Goal: Task Accomplishment & Management: Complete application form

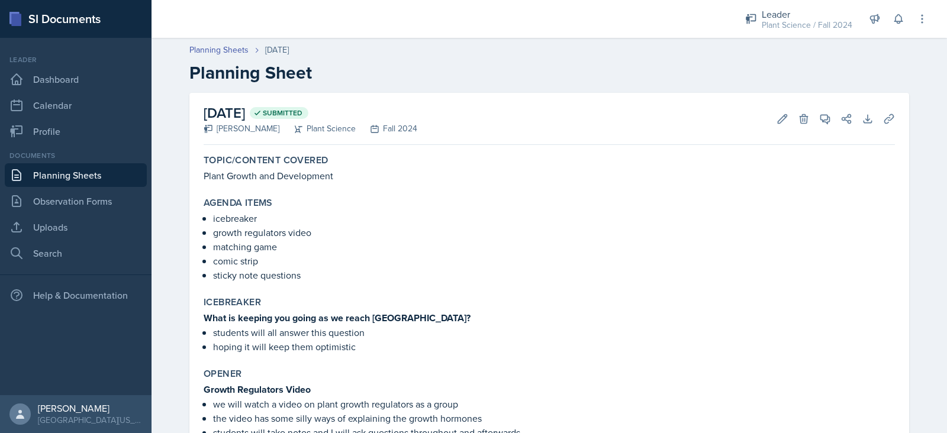
drag, startPoint x: 0, startPoint y: 0, endPoint x: 86, endPoint y: 181, distance: 199.9
click at [86, 181] on link "Planning Sheets" at bounding box center [76, 175] width 142 height 24
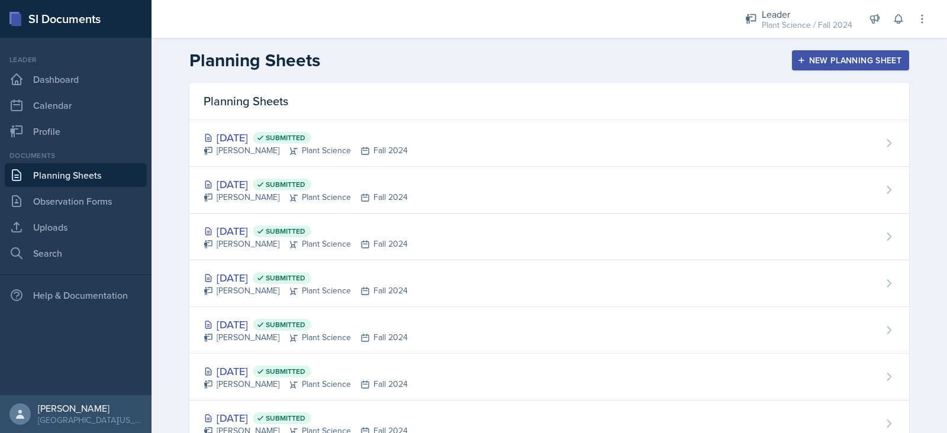
click at [879, 59] on div "New Planning Sheet" at bounding box center [851, 60] width 102 height 9
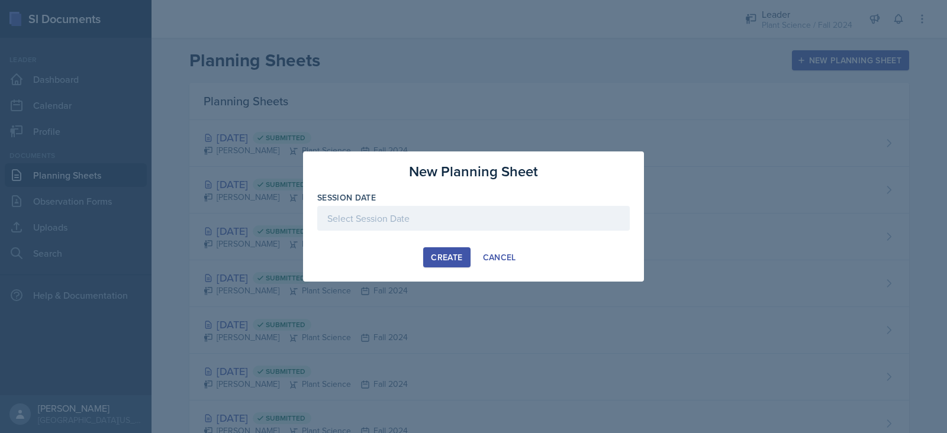
click at [526, 208] on div at bounding box center [473, 218] width 313 height 25
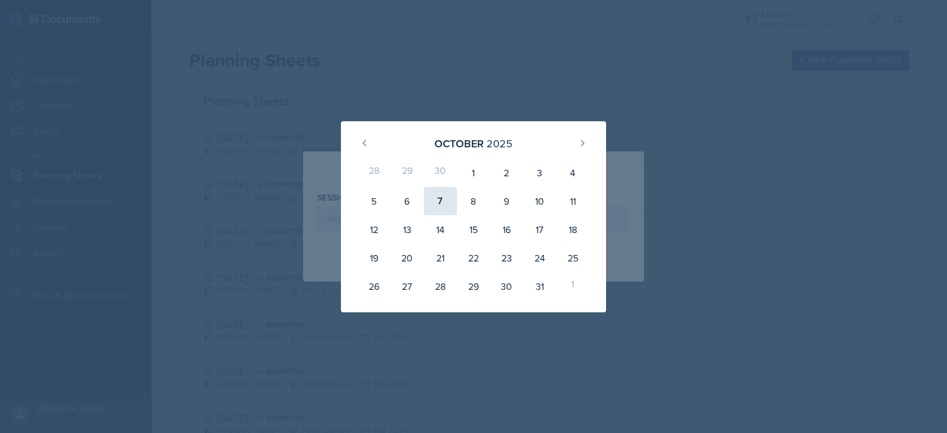
click at [448, 211] on div "7" at bounding box center [440, 201] width 33 height 28
type input "[DATE]"
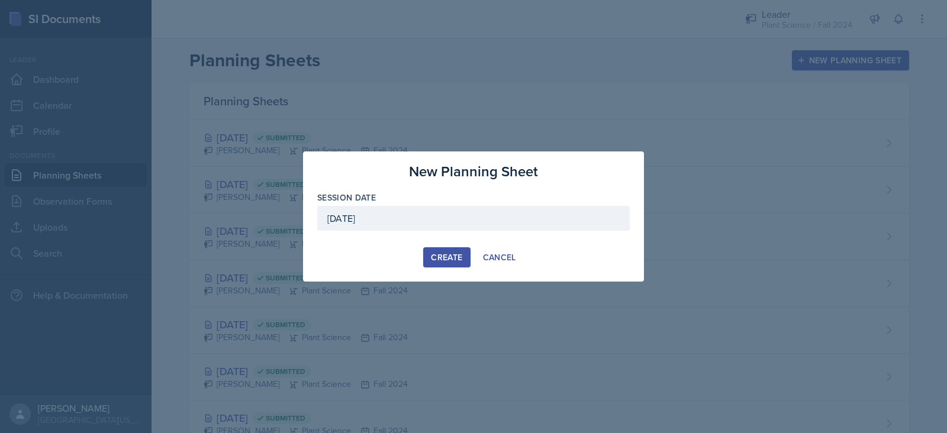
click at [449, 256] on div "Create" at bounding box center [446, 257] width 31 height 9
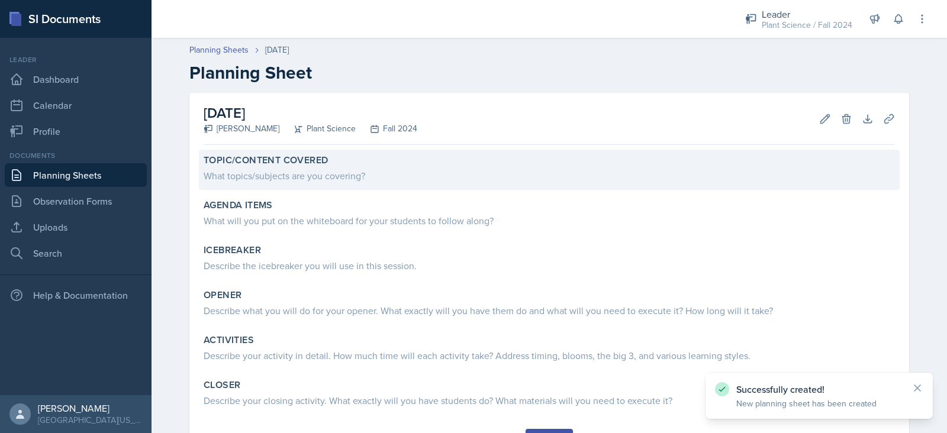
click at [383, 172] on div "What topics/subjects are you covering?" at bounding box center [549, 176] width 691 height 14
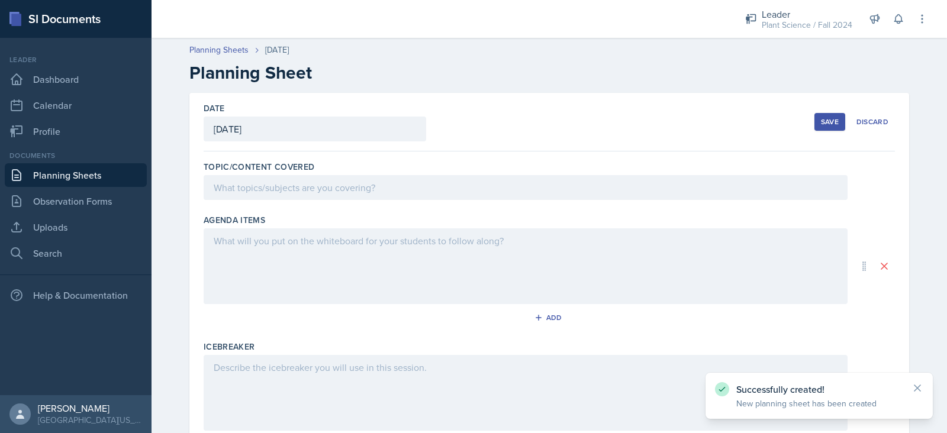
click at [383, 190] on div at bounding box center [526, 187] width 644 height 25
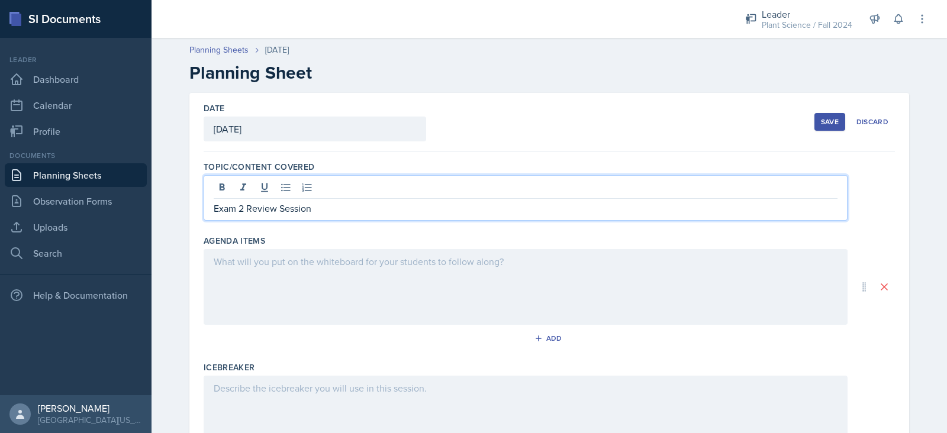
click at [385, 278] on div at bounding box center [526, 287] width 644 height 76
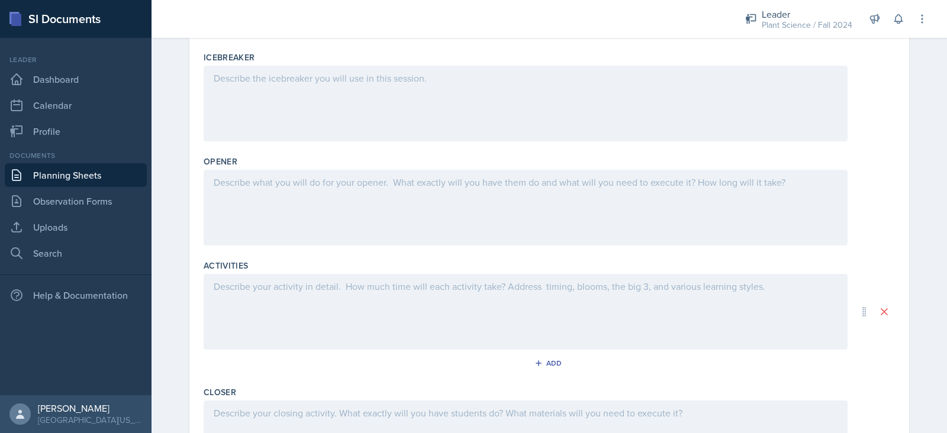
click at [266, 295] on div at bounding box center [526, 312] width 644 height 76
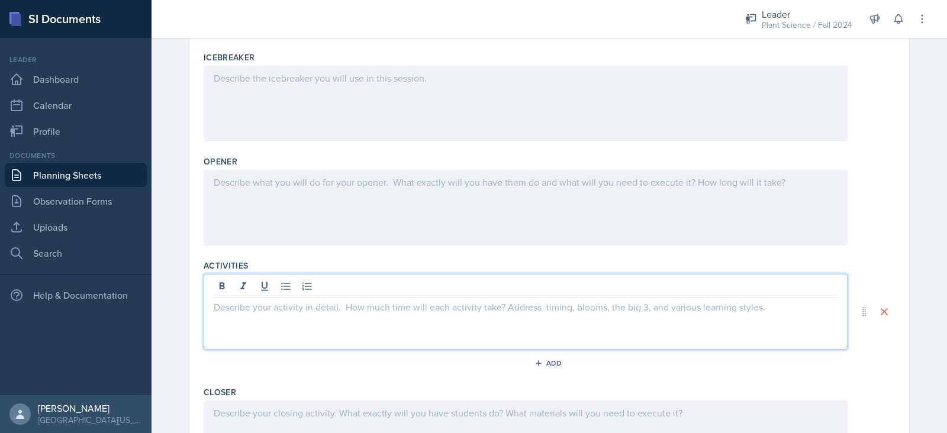
scroll to position [310, 0]
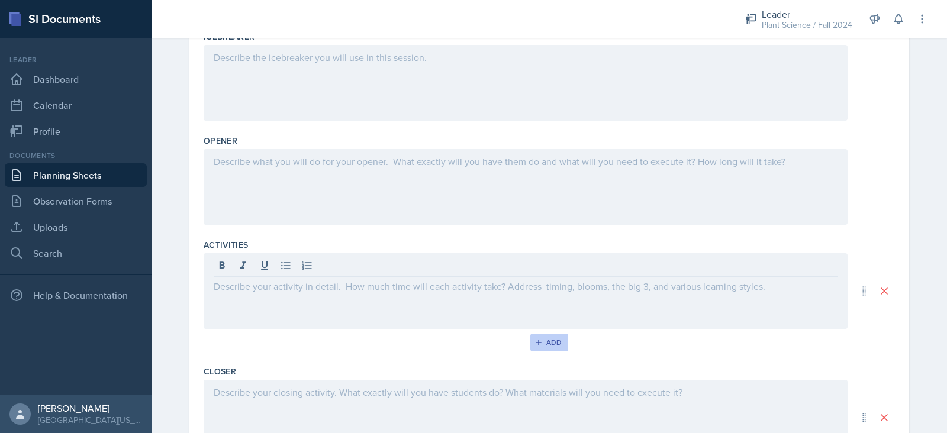
click at [554, 344] on div "Add" at bounding box center [549, 342] width 25 height 9
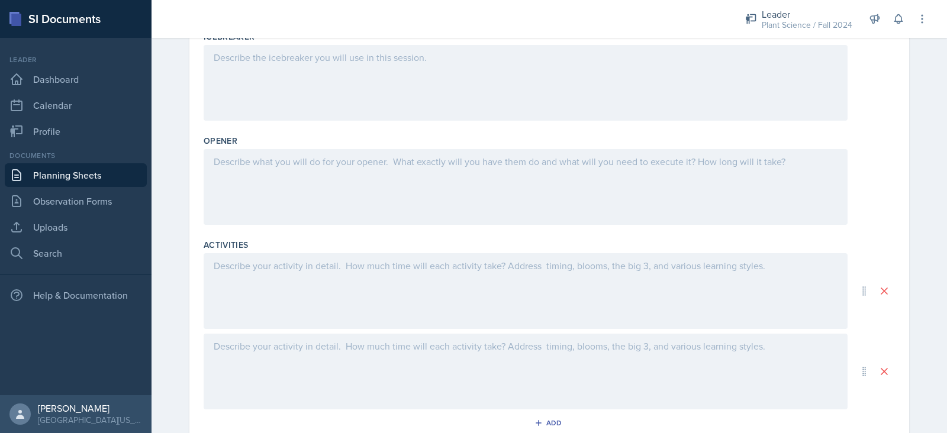
click at [462, 356] on div at bounding box center [526, 372] width 644 height 76
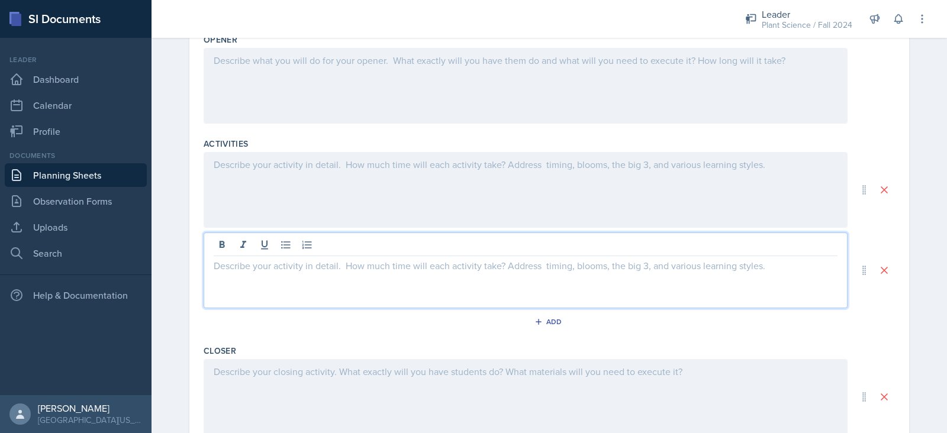
scroll to position [413, 0]
drag, startPoint x: 285, startPoint y: 259, endPoint x: 196, endPoint y: 270, distance: 90.0
click at [196, 270] on div "Date [DATE] [DATE] 28 29 30 1 2 3 4 5 6 7 8 9 10 11 12 13 14 15 16 17 18 19 20 …" at bounding box center [549, 77] width 720 height 795
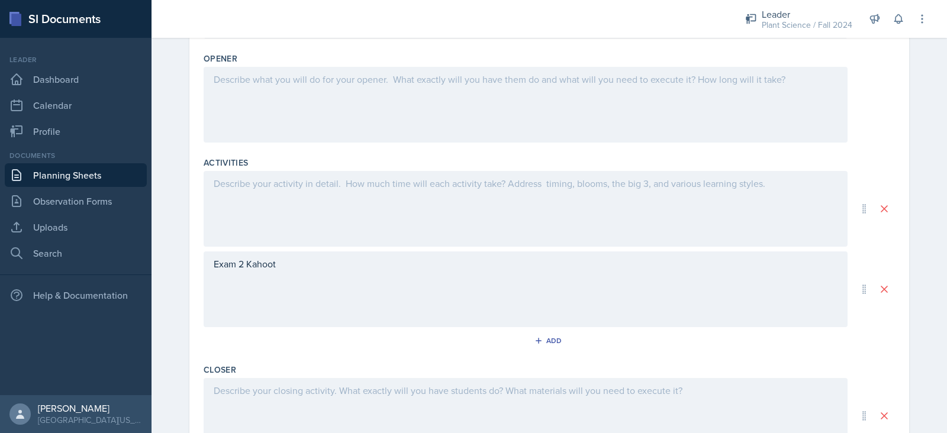
click at [288, 279] on div "Exam 2 Kahoot" at bounding box center [526, 290] width 644 height 76
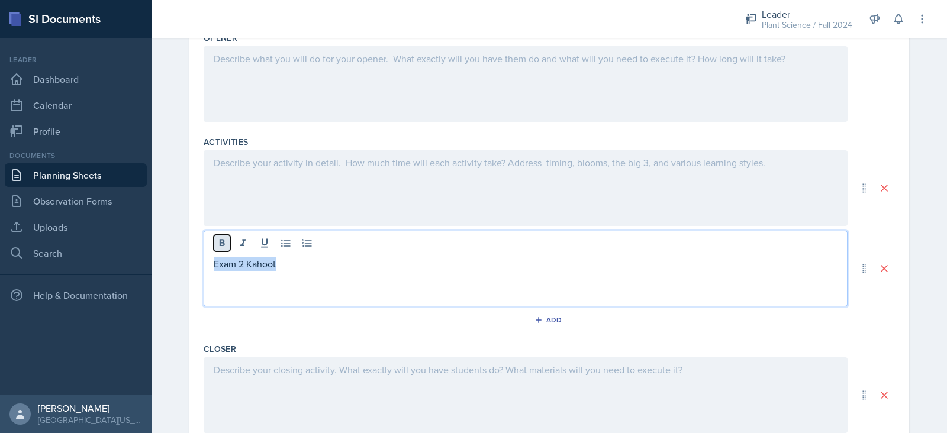
click at [216, 243] on icon at bounding box center [222, 243] width 12 height 12
click at [325, 259] on p "Exam 2 Kahoot" at bounding box center [526, 264] width 624 height 15
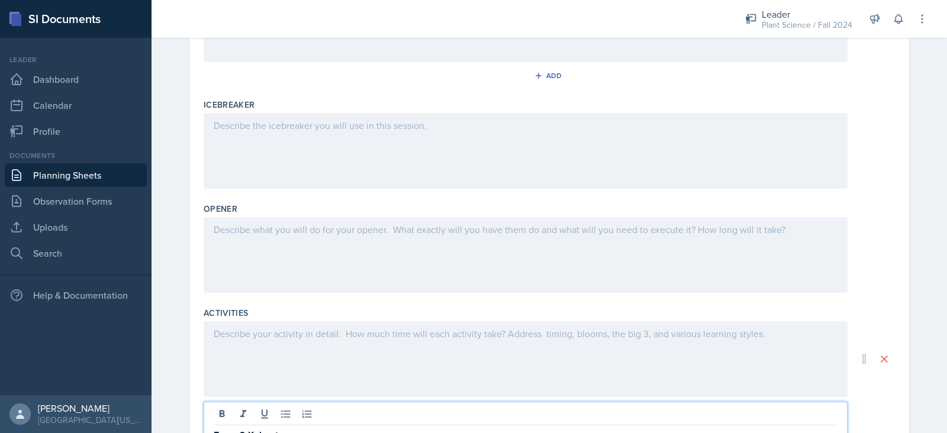
scroll to position [240, 0]
click at [270, 258] on div at bounding box center [526, 257] width 644 height 76
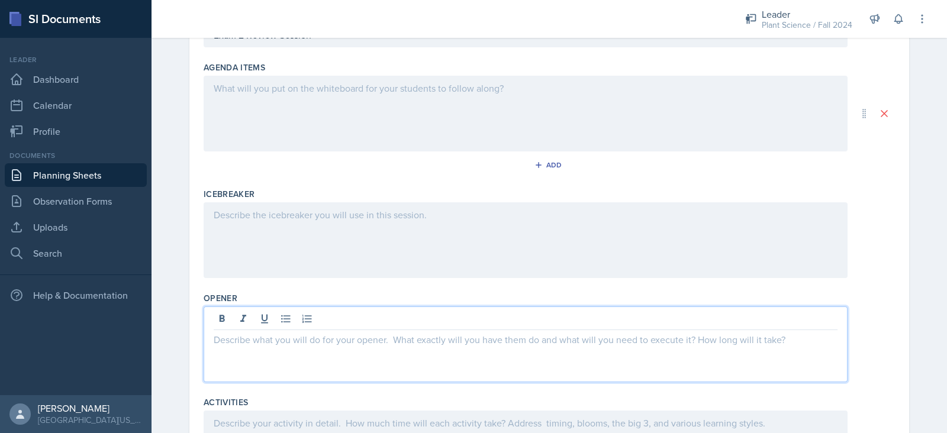
scroll to position [152, 0]
